Goal: Task Accomplishment & Management: Manage account settings

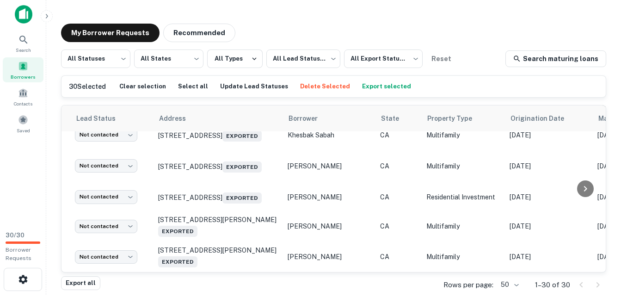
scroll to position [788, 18]
click at [374, 90] on button "Export selected" at bounding box center [387, 87] width 54 height 14
click at [604, 15] on icon "close" at bounding box center [604, 16] width 6 height 7
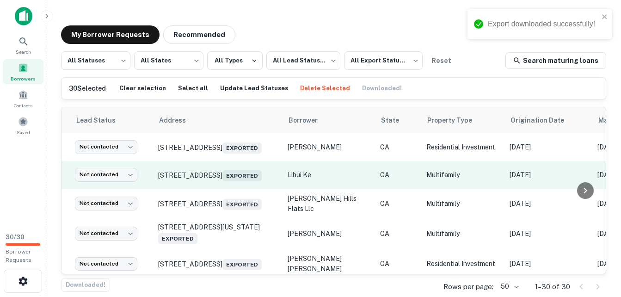
scroll to position [0, 0]
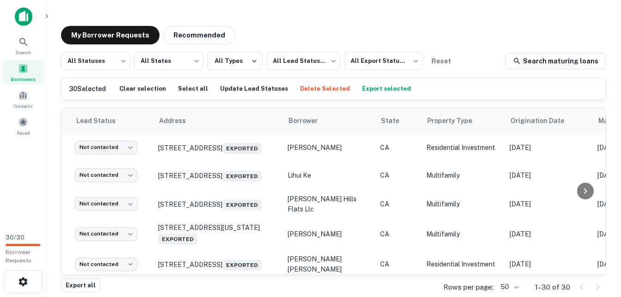
click at [619, 59] on main "My Borrower Requests Recommended All Statuses *** ​ All States *** ​ All Types …" at bounding box center [333, 148] width 575 height 297
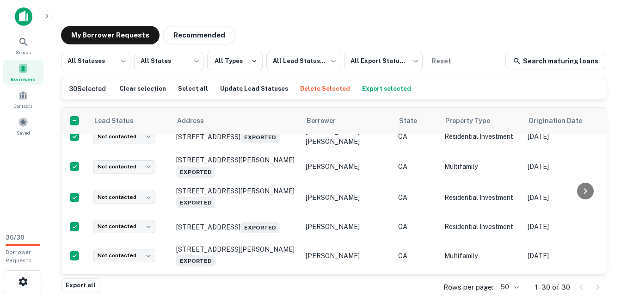
scroll to position [243, 0]
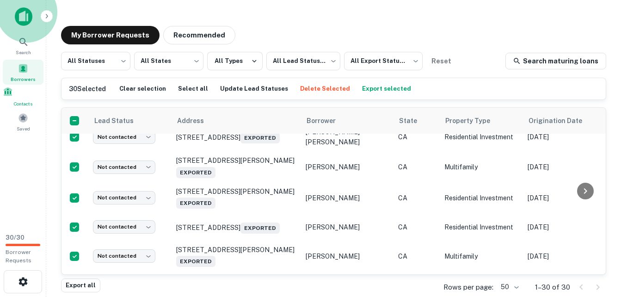
click at [30, 98] on div "Contacts" at bounding box center [23, 96] width 41 height 21
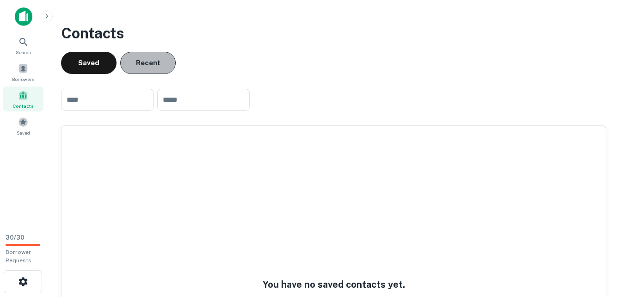
click at [152, 52] on button "Recent" at bounding box center [147, 63] width 55 height 22
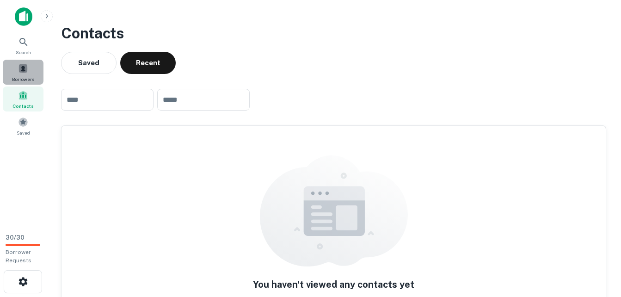
click at [13, 61] on div "Borrowers" at bounding box center [23, 72] width 41 height 25
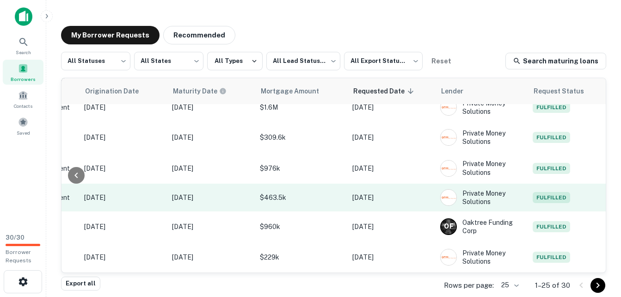
scroll to position [243, 485]
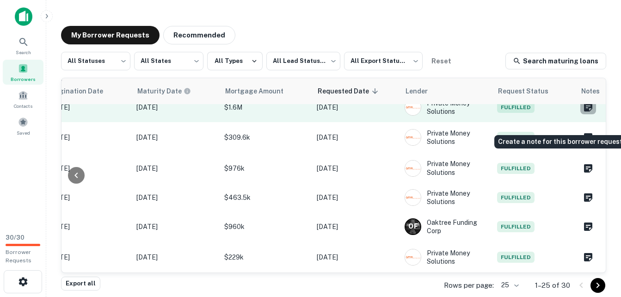
click at [582, 113] on icon "Create a note for this borrower request" at bounding box center [587, 107] width 11 height 11
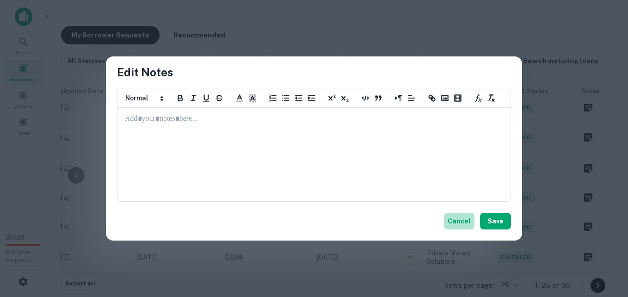
click at [459, 221] on button "Cancel" at bounding box center [459, 221] width 31 height 17
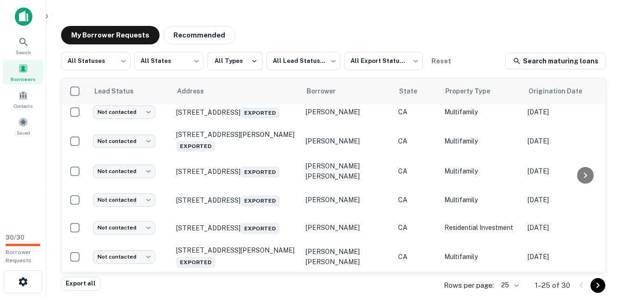
scroll to position [0, 0]
click at [24, 42] on icon at bounding box center [23, 41] width 8 height 8
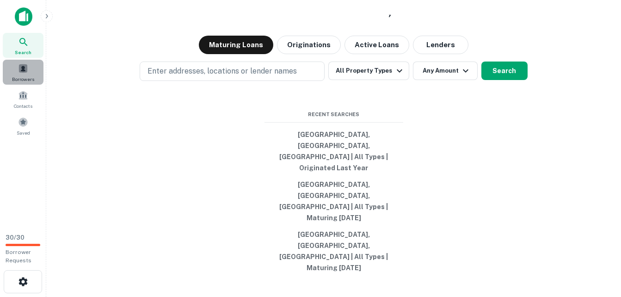
click at [27, 67] on span at bounding box center [23, 68] width 10 height 10
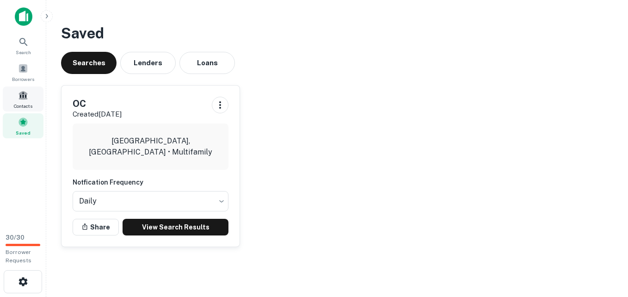
click at [25, 102] on div "Contacts" at bounding box center [23, 98] width 41 height 25
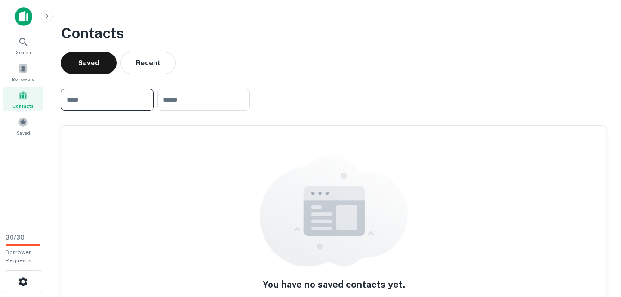
click at [111, 104] on input "text" at bounding box center [107, 100] width 92 height 22
click at [10, 64] on div "Borrowers" at bounding box center [23, 72] width 41 height 25
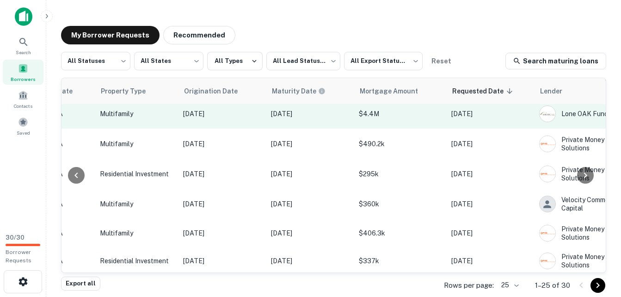
scroll to position [61, 485]
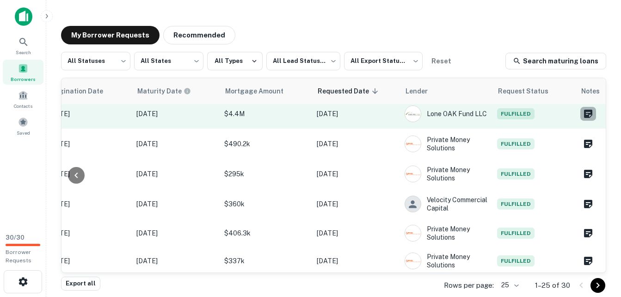
click at [584, 118] on icon "Create a note for this borrower request" at bounding box center [588, 114] width 8 height 8
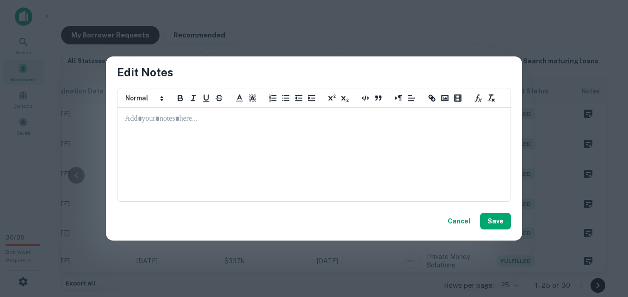
click at [264, 166] on div at bounding box center [314, 154] width 392 height 92
click at [501, 224] on button "Save" at bounding box center [495, 221] width 31 height 17
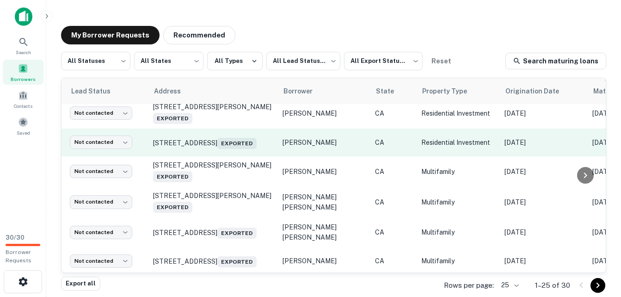
scroll to position [298, 0]
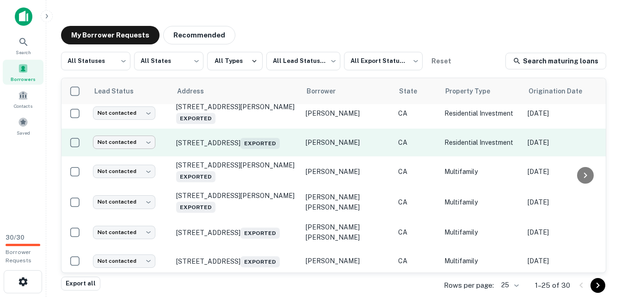
click at [149, 156] on body "Search Borrowers Contacts Saved 30 / 30 Borrower Requests My Borrower Requests …" at bounding box center [310, 148] width 621 height 297
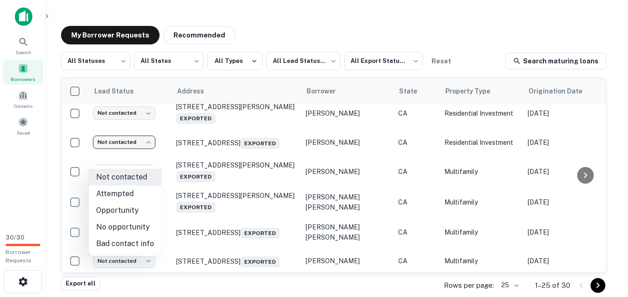
click at [231, 198] on div at bounding box center [314, 148] width 628 height 297
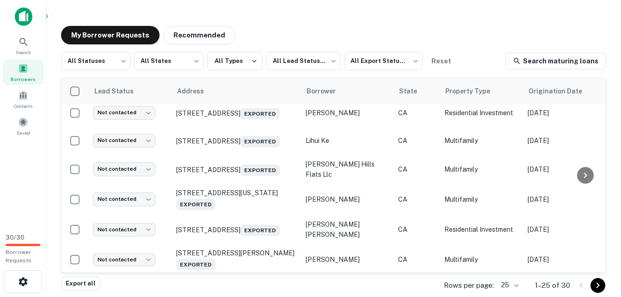
scroll to position [2, 0]
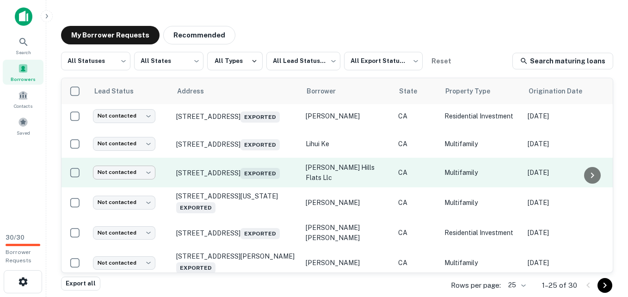
click at [149, 182] on body "Search Borrowers Contacts Saved 30 / 30 Borrower Requests My Borrower Requests …" at bounding box center [314, 148] width 628 height 297
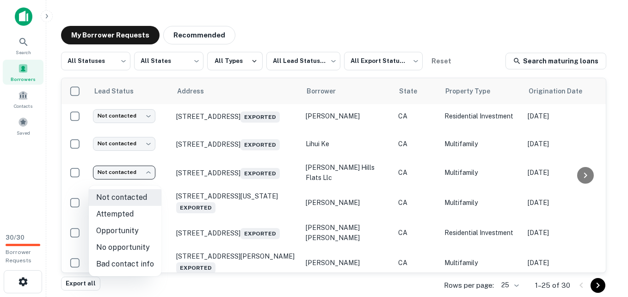
click at [125, 214] on li "Attempted" at bounding box center [125, 214] width 73 height 17
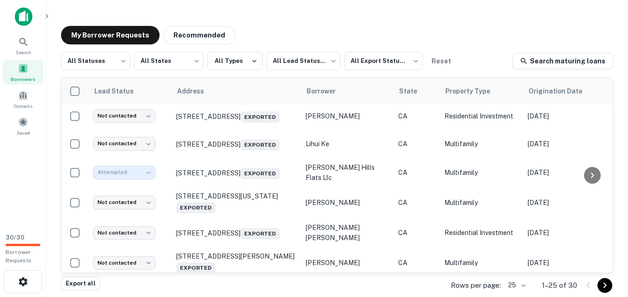
type input "*********"
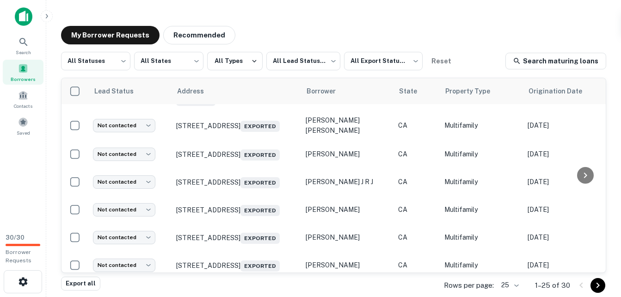
scroll to position [405, 0]
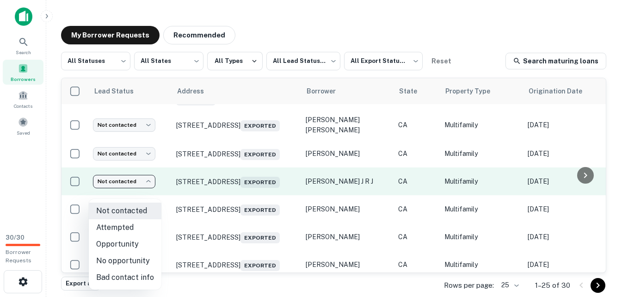
click at [152, 203] on body "Search Borrowers Contacts Saved 30 / 30 Borrower Requests My Borrower Requests …" at bounding box center [314, 148] width 628 height 297
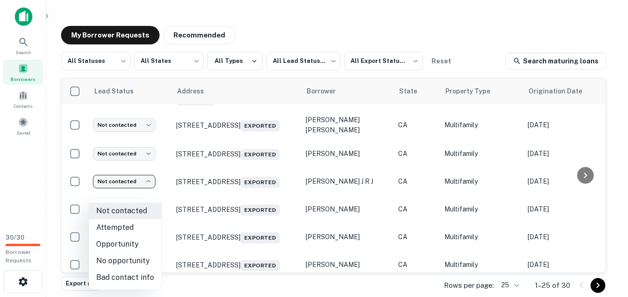
click at [126, 229] on li "Attempted" at bounding box center [125, 227] width 73 height 17
type input "*********"
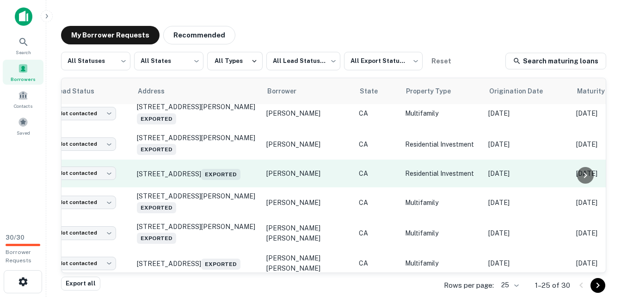
scroll to position [267, 0]
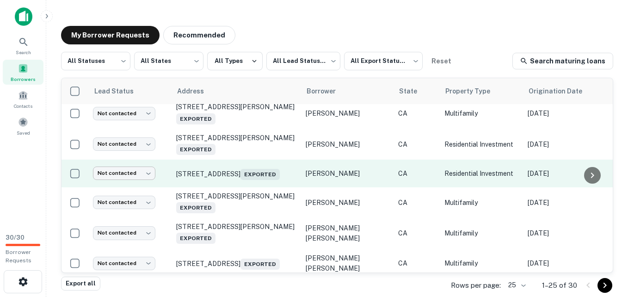
click at [149, 187] on body "Search Borrowers Contacts Saved 30 / 30 Borrower Requests My Borrower Requests …" at bounding box center [314, 148] width 628 height 297
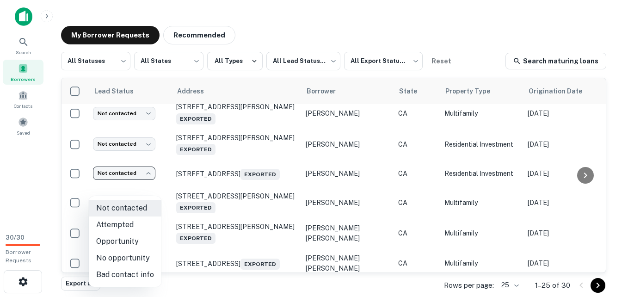
click at [120, 274] on li "Bad contact info" at bounding box center [125, 274] width 73 height 17
type input "**********"
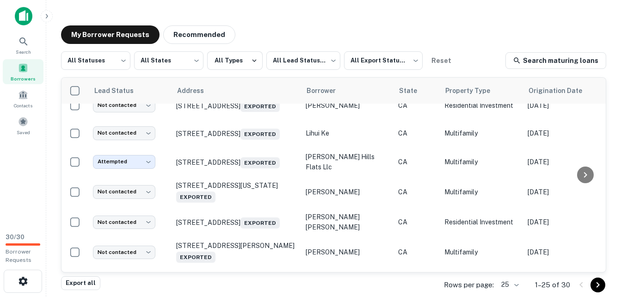
scroll to position [0, 0]
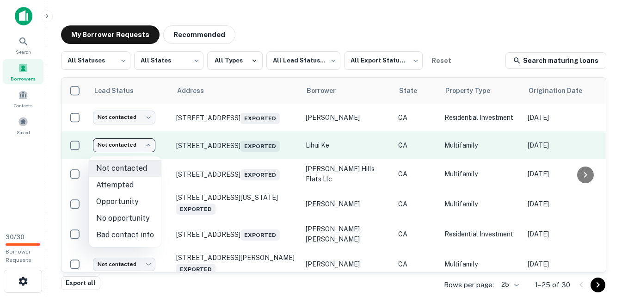
click at [137, 150] on body "Search Borrowers Contacts Saved 30 / 30 Borrower Requests My Borrower Requests …" at bounding box center [314, 148] width 628 height 297
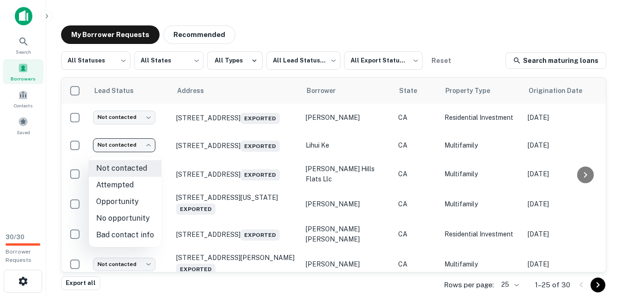
click at [120, 186] on li "Attempted" at bounding box center [125, 185] width 73 height 17
type input "*********"
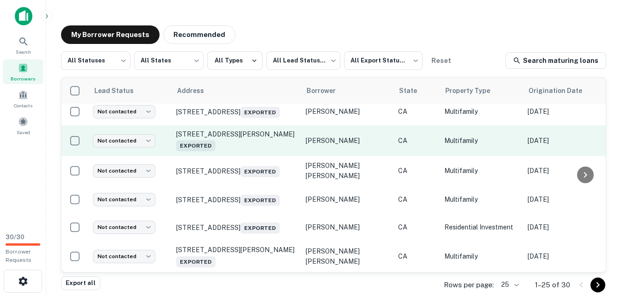
scroll to position [604, 0]
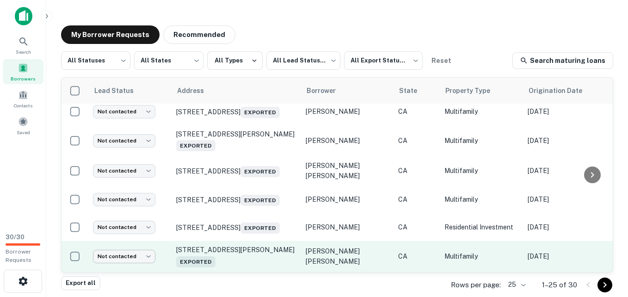
click at [140, 249] on body "Search Borrowers Contacts Saved 30 / 30 Borrower Requests My Borrower Requests …" at bounding box center [314, 148] width 628 height 297
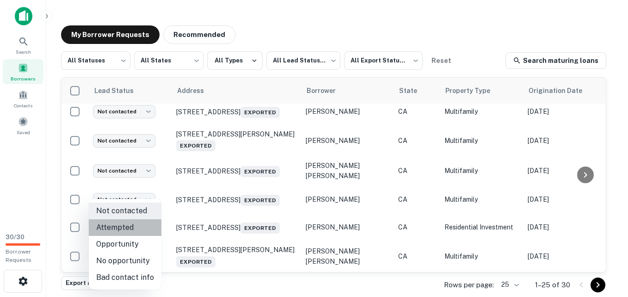
click at [126, 227] on li "Attempted" at bounding box center [125, 227] width 73 height 17
type input "*********"
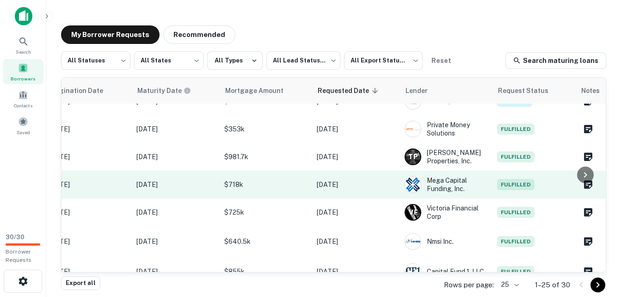
scroll to position [457, 0]
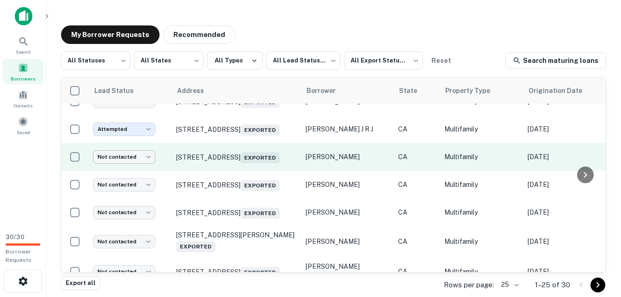
click at [142, 185] on body "Search Borrowers Contacts Saved 30 / 30 Borrower Requests My Borrower Requests …" at bounding box center [310, 148] width 621 height 297
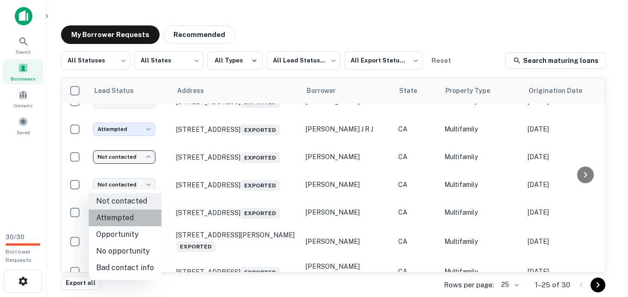
click at [126, 213] on li "Attempted" at bounding box center [125, 217] width 73 height 17
type input "*********"
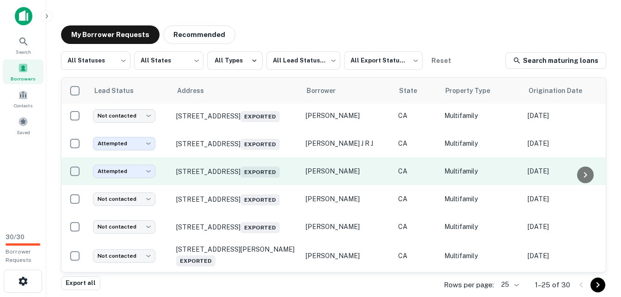
scroll to position [443, 0]
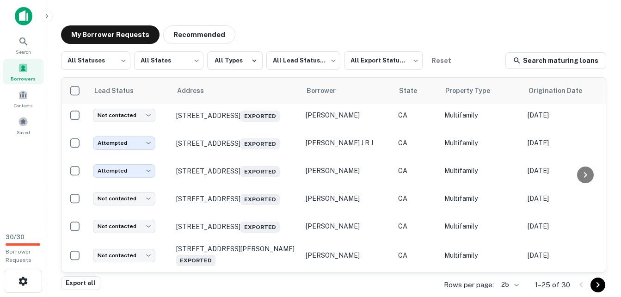
drag, startPoint x: 298, startPoint y: 186, endPoint x: 484, endPoint y: 7, distance: 258.3
click at [484, 7] on main "My Borrower Requests Recommended All Statuses *** ​ All States *** ​ All Types …" at bounding box center [333, 148] width 575 height 297
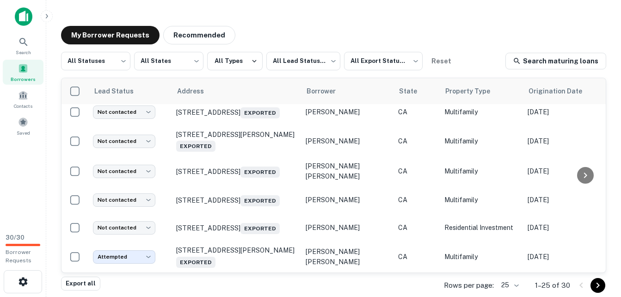
scroll to position [0, 0]
click at [597, 282] on icon "Go to next page" at bounding box center [597, 285] width 3 height 6
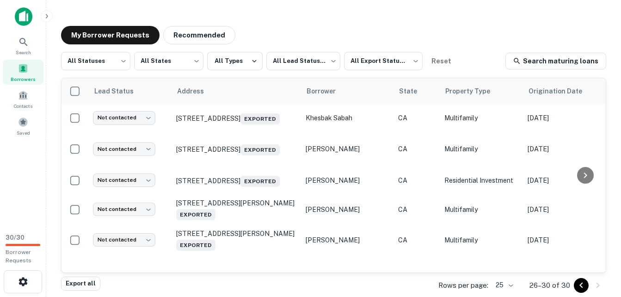
click at [580, 287] on icon "Go to previous page" at bounding box center [581, 285] width 11 height 11
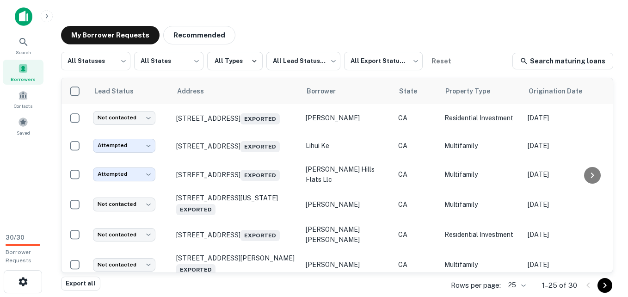
click at [518, 286] on body "Search Borrowers Contacts Saved 30 / 30 Borrower Requests My Borrower Requests …" at bounding box center [314, 148] width 628 height 297
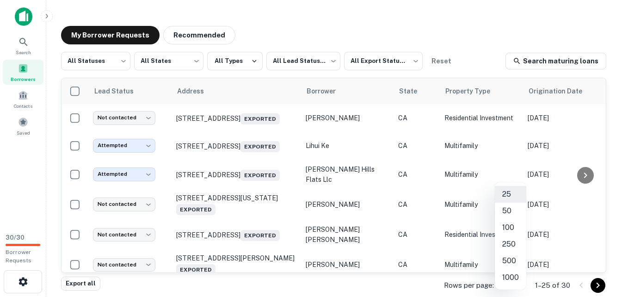
click at [506, 209] on li "50" at bounding box center [510, 210] width 31 height 17
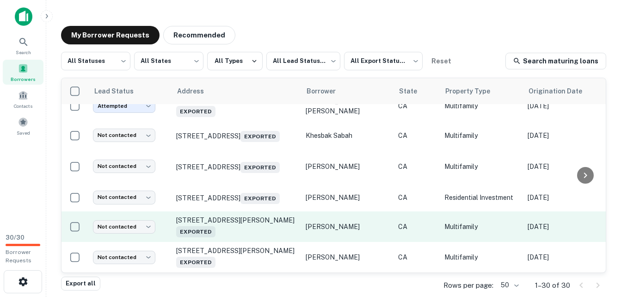
scroll to position [716, 0]
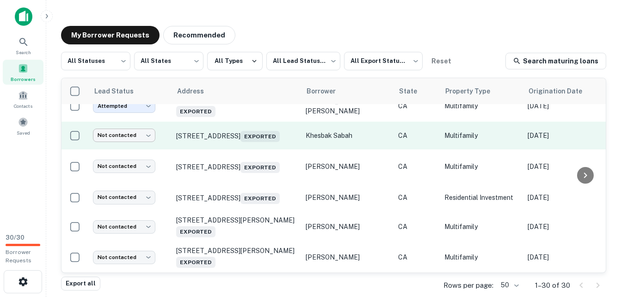
click at [150, 168] on body "Search Borrowers Contacts Saved 30 / 30 Borrower Requests My Borrower Requests …" at bounding box center [310, 148] width 621 height 297
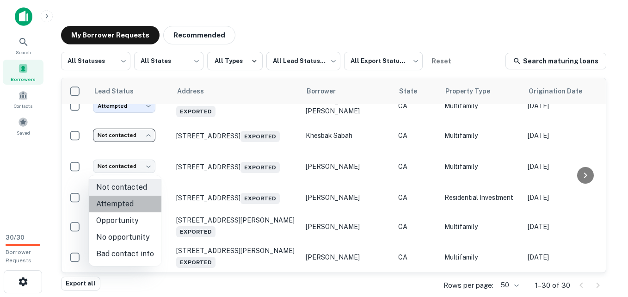
click at [127, 203] on li "Attempted" at bounding box center [125, 204] width 73 height 17
type input "*********"
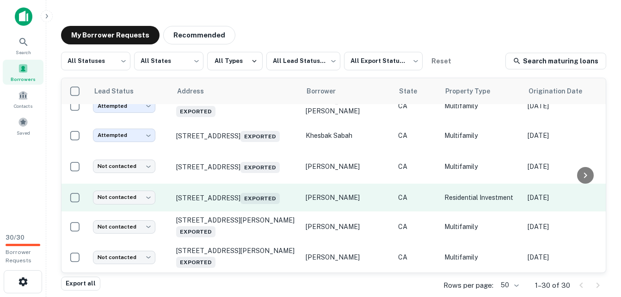
scroll to position [760, 0]
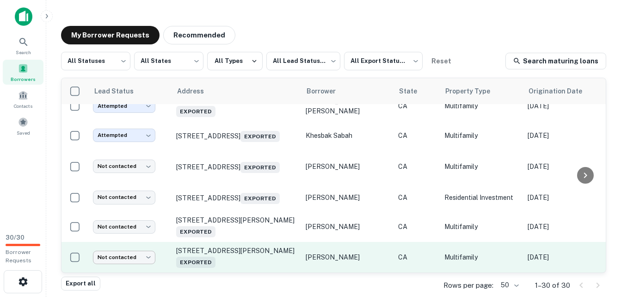
click at [147, 254] on body "Search Borrowers Contacts Saved 30 / 30 Borrower Requests My Borrower Requests …" at bounding box center [310, 148] width 621 height 297
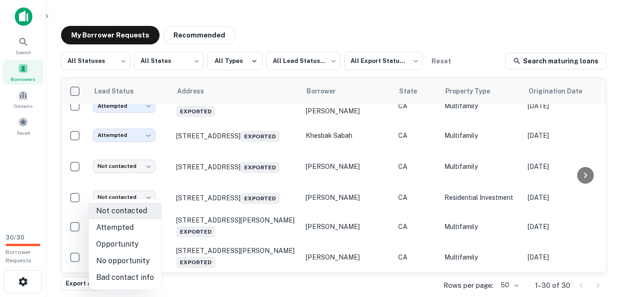
click at [189, 270] on div at bounding box center [314, 148] width 628 height 297
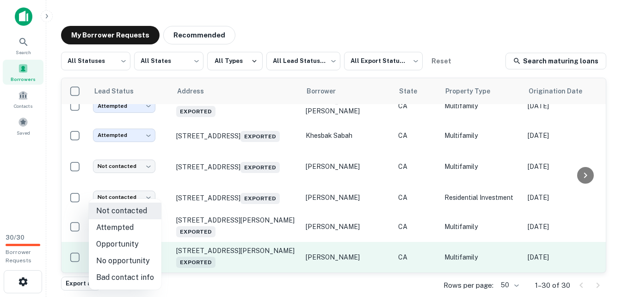
click at [152, 253] on body "Search Borrowers Contacts Saved 30 / 30 Borrower Requests My Borrower Requests …" at bounding box center [314, 148] width 628 height 297
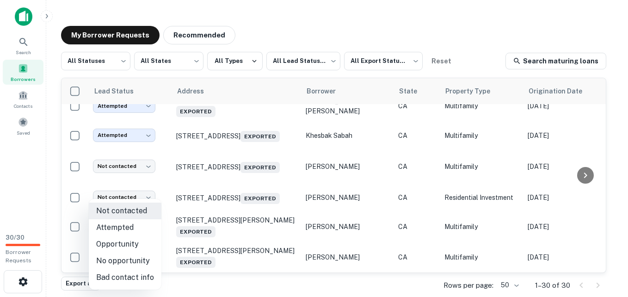
click at [135, 276] on li "Bad contact info" at bounding box center [125, 277] width 73 height 17
type input "**********"
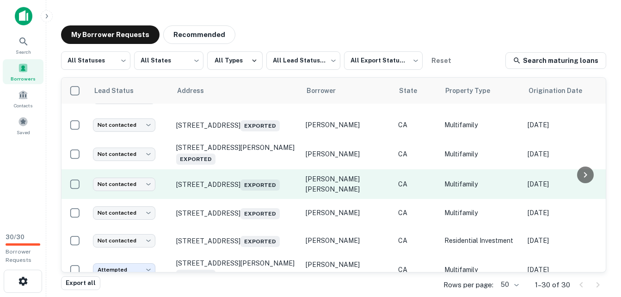
scroll to position [544, 0]
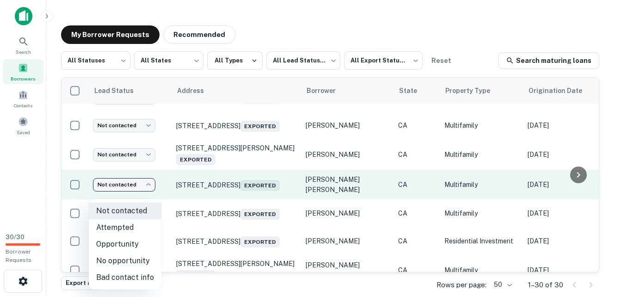
click at [144, 217] on body "Search Borrowers Contacts Saved 30 / 30 Borrower Requests My Borrower Requests …" at bounding box center [310, 148] width 621 height 297
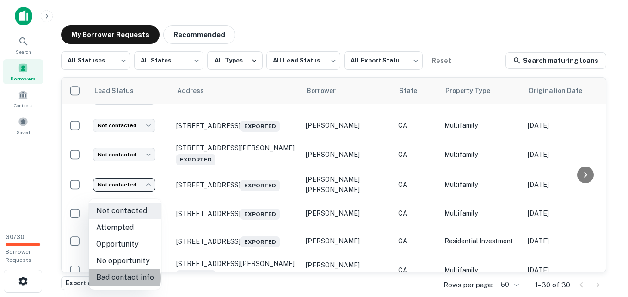
click at [121, 278] on li "Bad contact info" at bounding box center [125, 277] width 73 height 17
type input "**********"
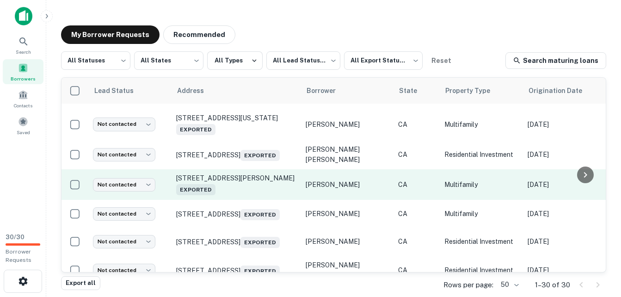
scroll to position [79, 0]
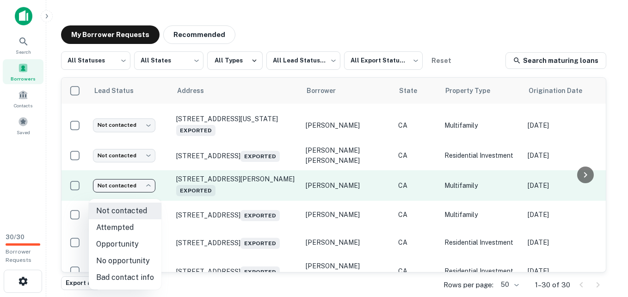
click at [130, 190] on body "Search Borrowers Contacts Saved 30 / 30 Borrower Requests My Borrower Requests …" at bounding box center [314, 148] width 628 height 297
click at [130, 190] on div at bounding box center [314, 148] width 628 height 297
click at [122, 195] on body "Search Borrowers Contacts Saved 30 / 30 Borrower Requests My Borrower Requests …" at bounding box center [314, 148] width 628 height 297
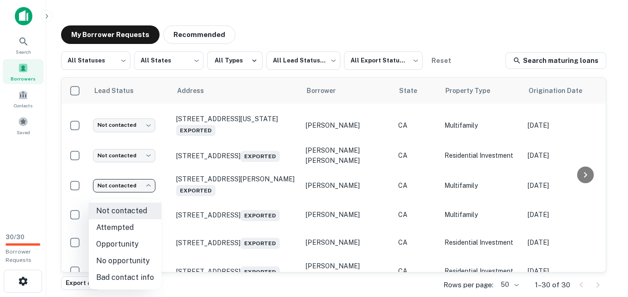
click at [120, 227] on li "Attempted" at bounding box center [125, 227] width 73 height 17
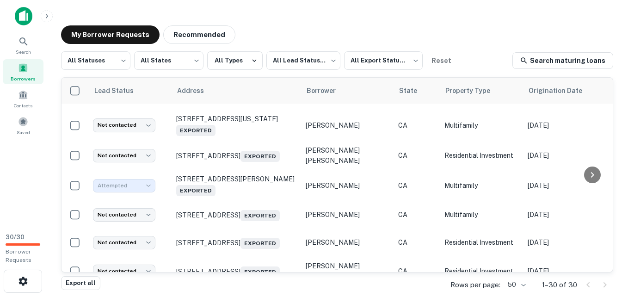
type input "*********"
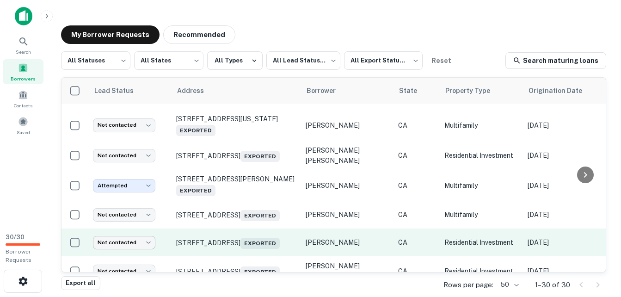
click at [116, 256] on body "Search Borrowers Contacts Saved 30 / 30 Borrower Requests My Borrower Requests …" at bounding box center [310, 148] width 621 height 297
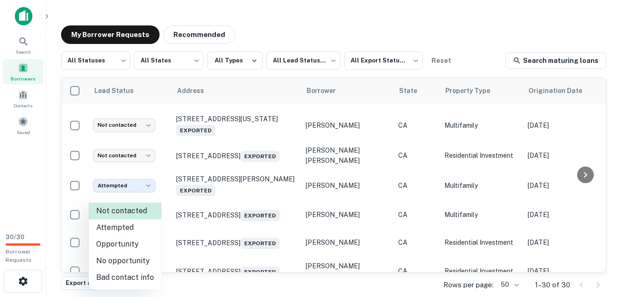
click at [115, 230] on li "Attempted" at bounding box center [125, 227] width 73 height 17
type input "*********"
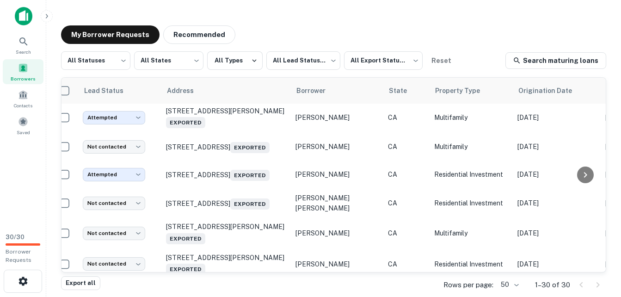
scroll to position [147, 10]
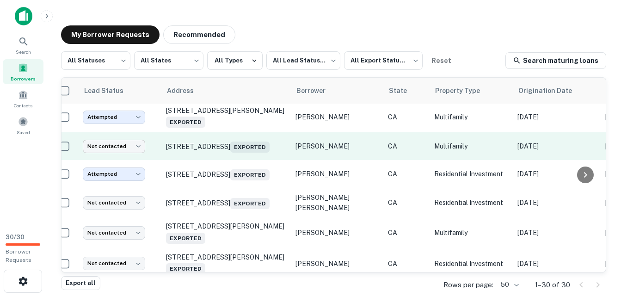
click at [132, 157] on body "Search Borrowers Contacts Saved 30 / 30 Borrower Requests My Borrower Requests …" at bounding box center [310, 148] width 621 height 297
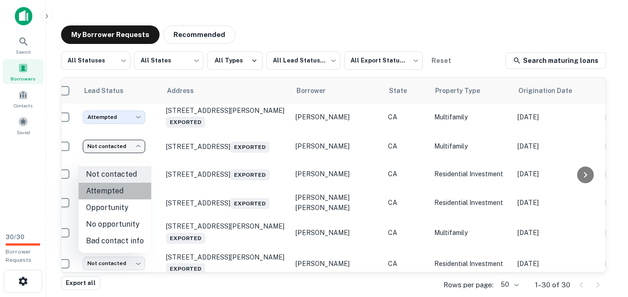
click at [115, 188] on li "Attempted" at bounding box center [115, 191] width 73 height 17
type input "*********"
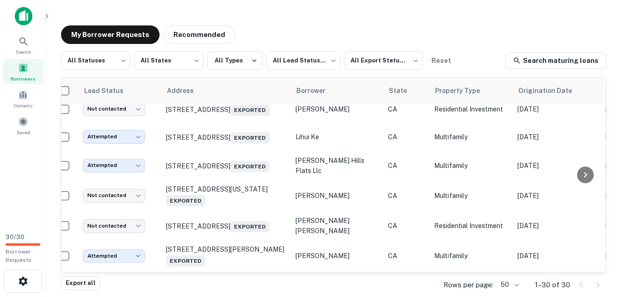
scroll to position [8, 10]
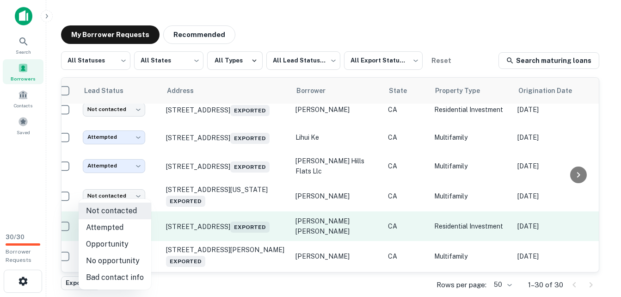
click at [137, 235] on body "Search Borrowers Contacts Saved 30 / 30 Borrower Requests My Borrower Requests …" at bounding box center [310, 148] width 621 height 297
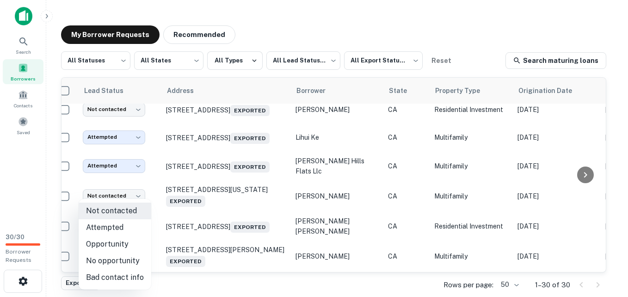
click at [120, 274] on li "Bad contact info" at bounding box center [115, 277] width 73 height 17
type input "**********"
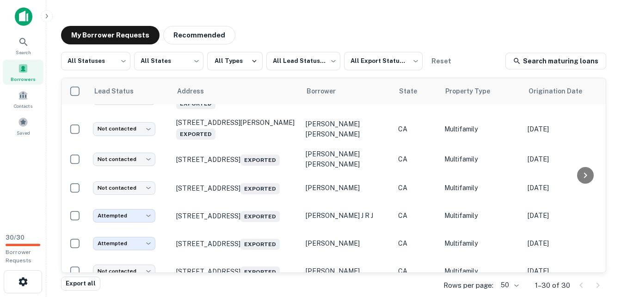
scroll to position [362, 0]
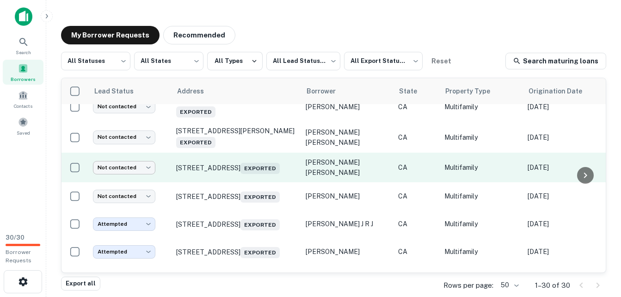
click at [146, 184] on body "Search Borrowers Contacts Saved 30 / 30 Borrower Requests My Borrower Requests …" at bounding box center [310, 148] width 621 height 297
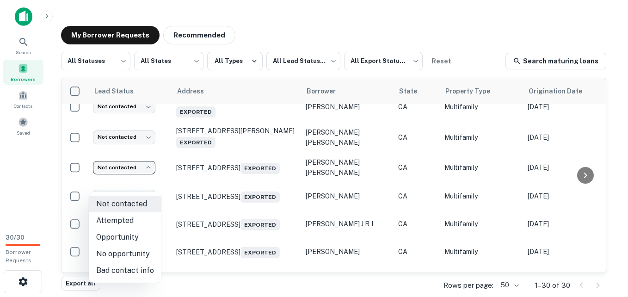
click at [121, 267] on li "Bad contact info" at bounding box center [125, 270] width 73 height 17
type input "**********"
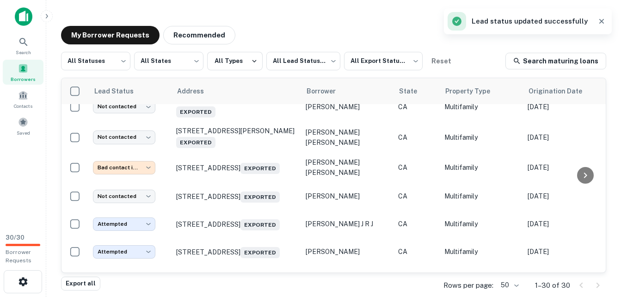
click at [603, 19] on icon "button" at bounding box center [601, 21] width 5 height 5
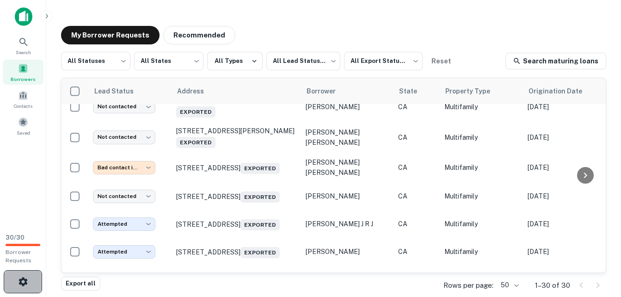
click at [21, 281] on icon "button" at bounding box center [22, 281] width 9 height 9
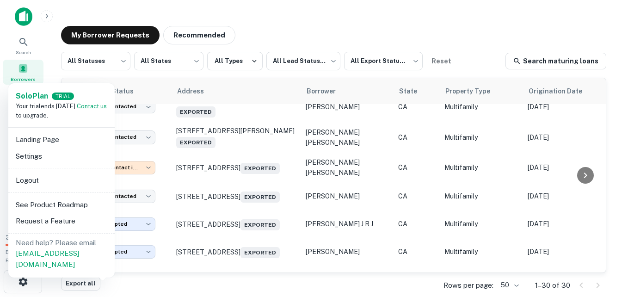
click at [165, 275] on div at bounding box center [314, 148] width 628 height 297
